Goal: Transaction & Acquisition: Download file/media

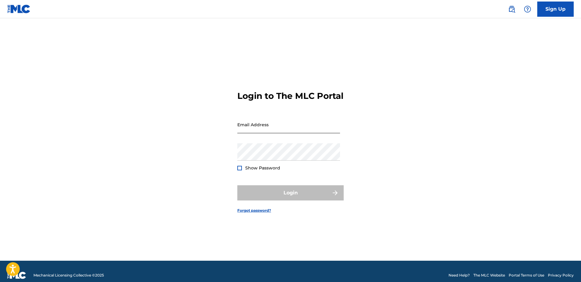
click at [287, 132] on input "Email Address" at bounding box center [288, 124] width 103 height 17
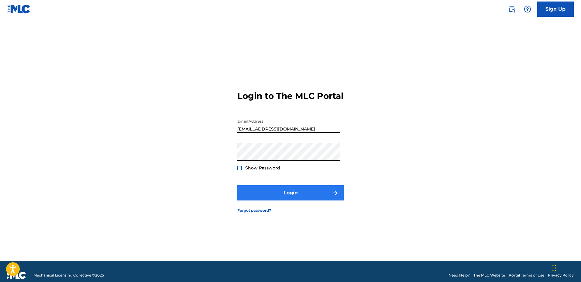
type input "[EMAIL_ADDRESS][DOMAIN_NAME]"
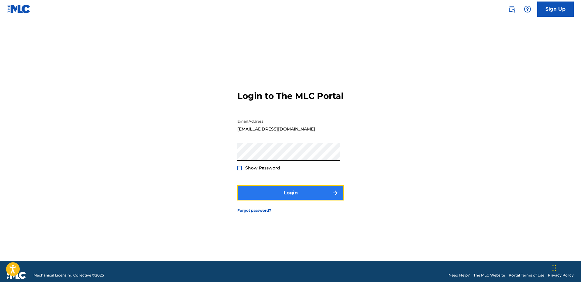
click at [263, 200] on button "Login" at bounding box center [290, 192] width 106 height 15
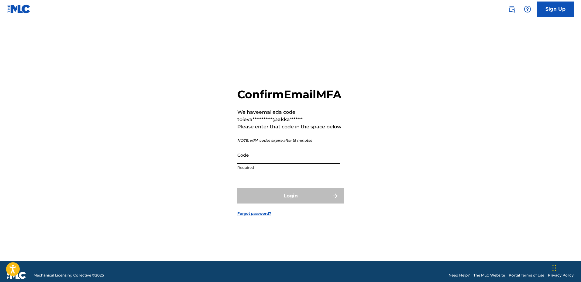
click at [258, 164] on input "Code" at bounding box center [288, 154] width 103 height 17
paste input "730159"
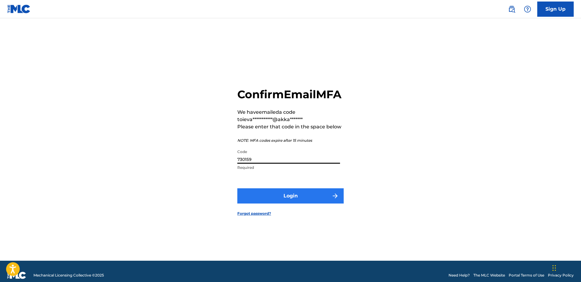
type input "730159"
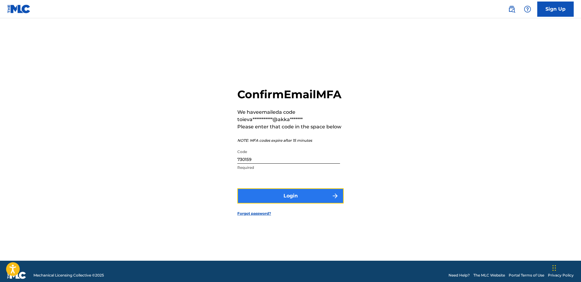
click at [259, 200] on button "Login" at bounding box center [290, 195] width 106 height 15
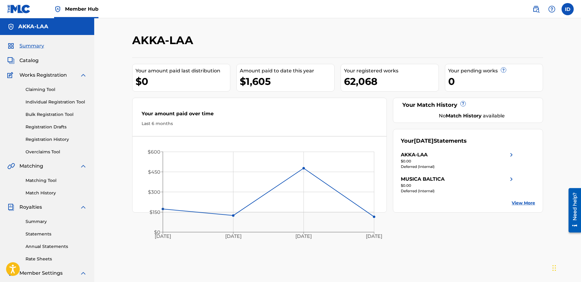
click at [268, 84] on div "$1,605" at bounding box center [287, 81] width 95 height 14
drag, startPoint x: 277, startPoint y: 82, endPoint x: 229, endPoint y: 80, distance: 47.8
click at [229, 80] on div "Your amount paid last distribution $0 Amount paid to date this year $1,605 Your…" at bounding box center [337, 134] width 411 height 155
click at [234, 104] on div "Your amount paid over time Last 6 months" at bounding box center [260, 118] width 254 height 35
click at [375, 85] on div "62,068" at bounding box center [391, 81] width 95 height 14
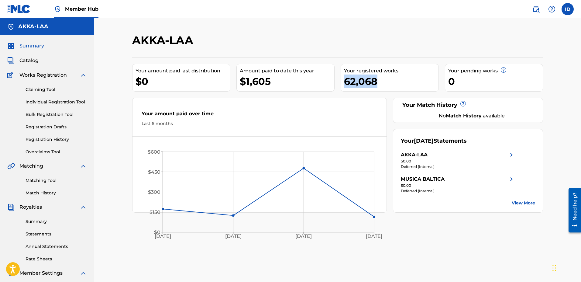
drag, startPoint x: 347, startPoint y: 81, endPoint x: 382, endPoint y: 81, distance: 35.0
click at [382, 81] on div "62,068" at bounding box center [391, 81] width 95 height 14
click at [38, 220] on link "Summary" at bounding box center [56, 221] width 61 height 6
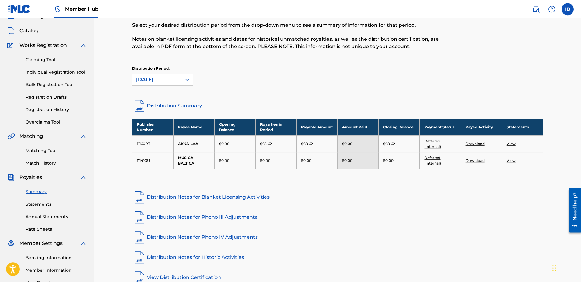
scroll to position [62, 0]
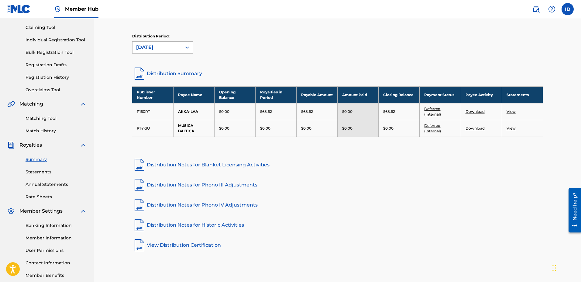
click at [168, 49] on div "[DATE]" at bounding box center [157, 47] width 42 height 7
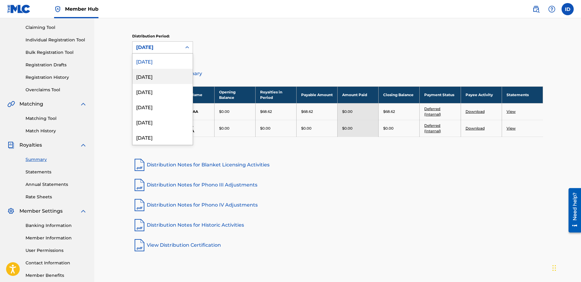
click at [162, 78] on div "[DATE]" at bounding box center [163, 76] width 60 height 15
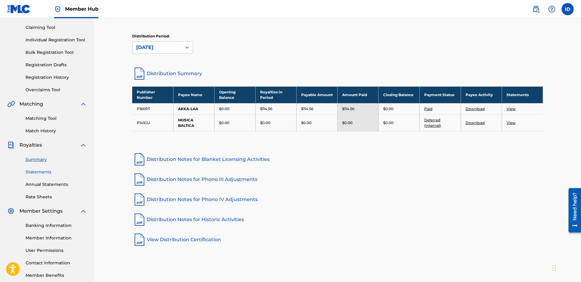
click at [38, 172] on link "Statements" at bounding box center [56, 172] width 61 height 6
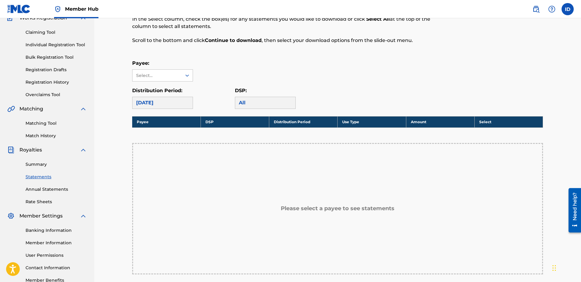
scroll to position [93, 0]
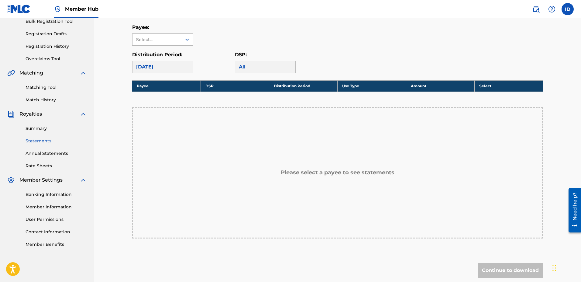
click at [158, 39] on div "Select..." at bounding box center [156, 39] width 41 height 6
click at [154, 59] on div "AKKA-LAA" at bounding box center [163, 53] width 60 height 15
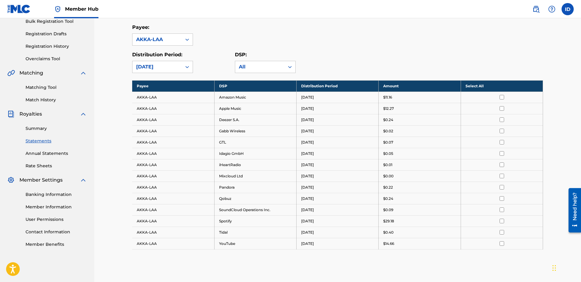
click at [502, 88] on th "Select All" at bounding box center [502, 85] width 82 height 11
click at [165, 69] on div "[DATE]" at bounding box center [157, 66] width 42 height 7
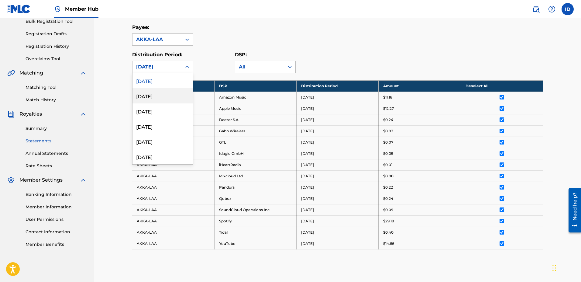
click at [156, 93] on div "[DATE]" at bounding box center [163, 95] width 60 height 15
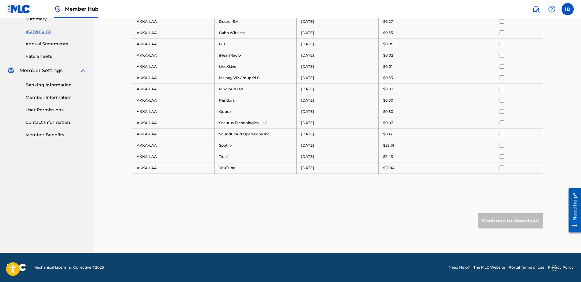
scroll to position [140, 0]
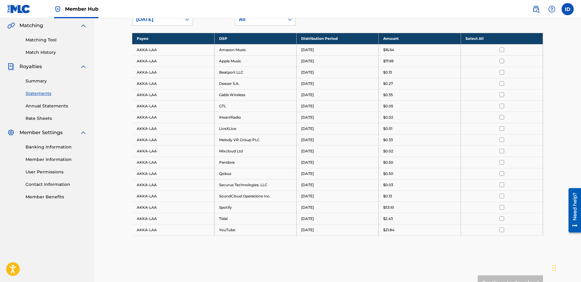
drag, startPoint x: 412, startPoint y: 233, endPoint x: 360, endPoint y: 239, distance: 52.9
click at [363, 238] on div "Payee DSP Distribution Period Amount Select All AKKA-LAA Amazon Music [DATE] $1…" at bounding box center [337, 142] width 411 height 218
click at [363, 262] on div "Royalty Statements Select your desired payee from the Payee drop-down menu. The…" at bounding box center [337, 104] width 411 height 422
click at [370, 252] on div "Royalty Statements Select your desired payee from the Payee drop-down menu. The…" at bounding box center [337, 104] width 411 height 422
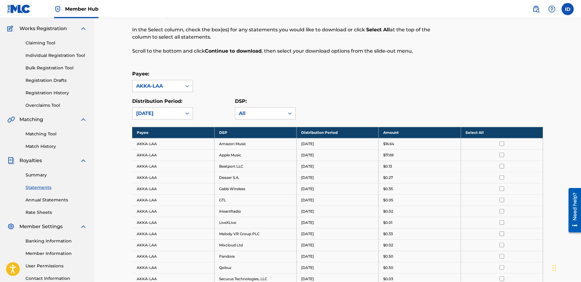
scroll to position [0, 0]
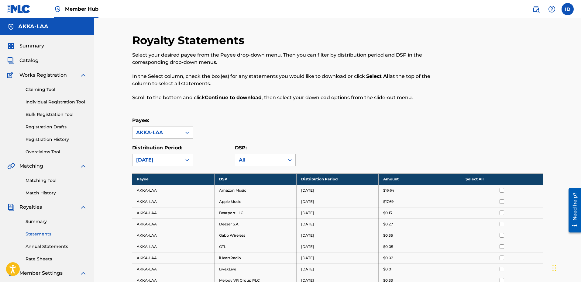
click at [239, 98] on strong "Continue to download" at bounding box center [233, 98] width 57 height 6
click at [227, 113] on div "Royalty Statements Select your desired payee from the Payee drop-down menu. The…" at bounding box center [337, 244] width 411 height 422
